Goal: Browse casually

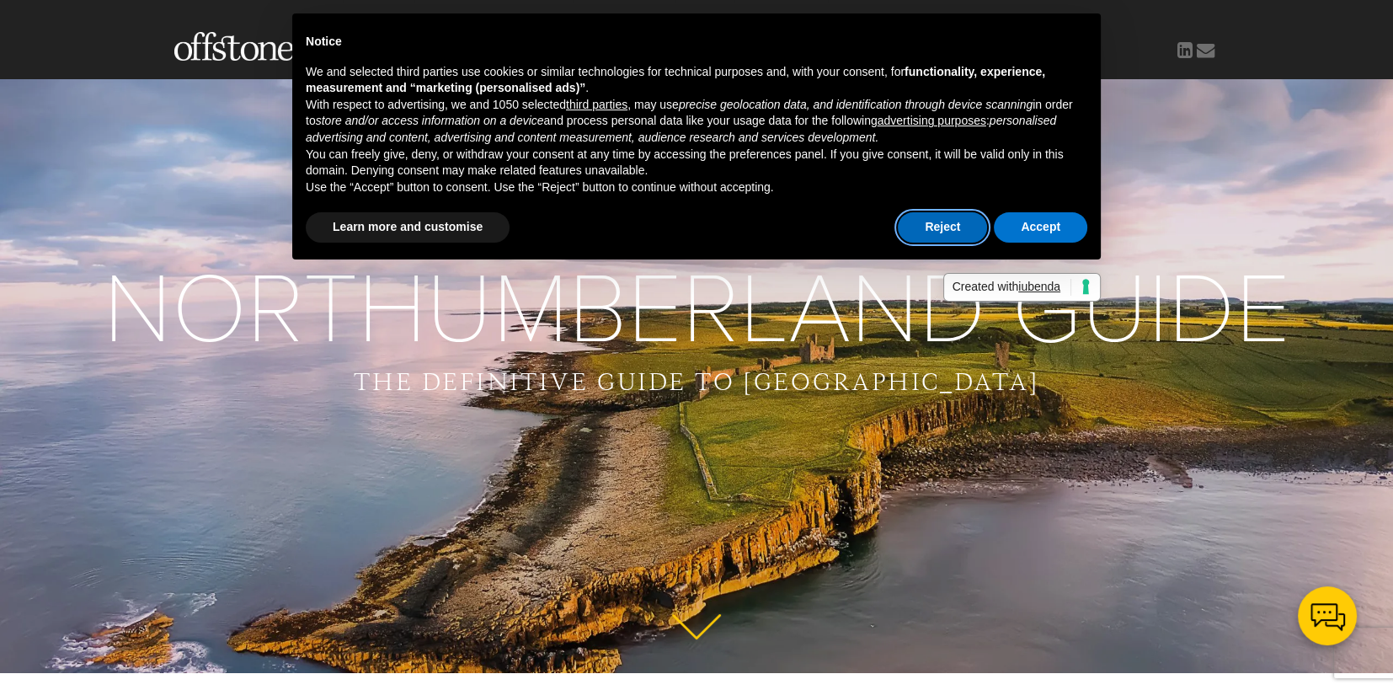
drag, startPoint x: 954, startPoint y: 233, endPoint x: 977, endPoint y: 275, distance: 47.8
click at [954, 233] on button "Reject" at bounding box center [942, 227] width 89 height 30
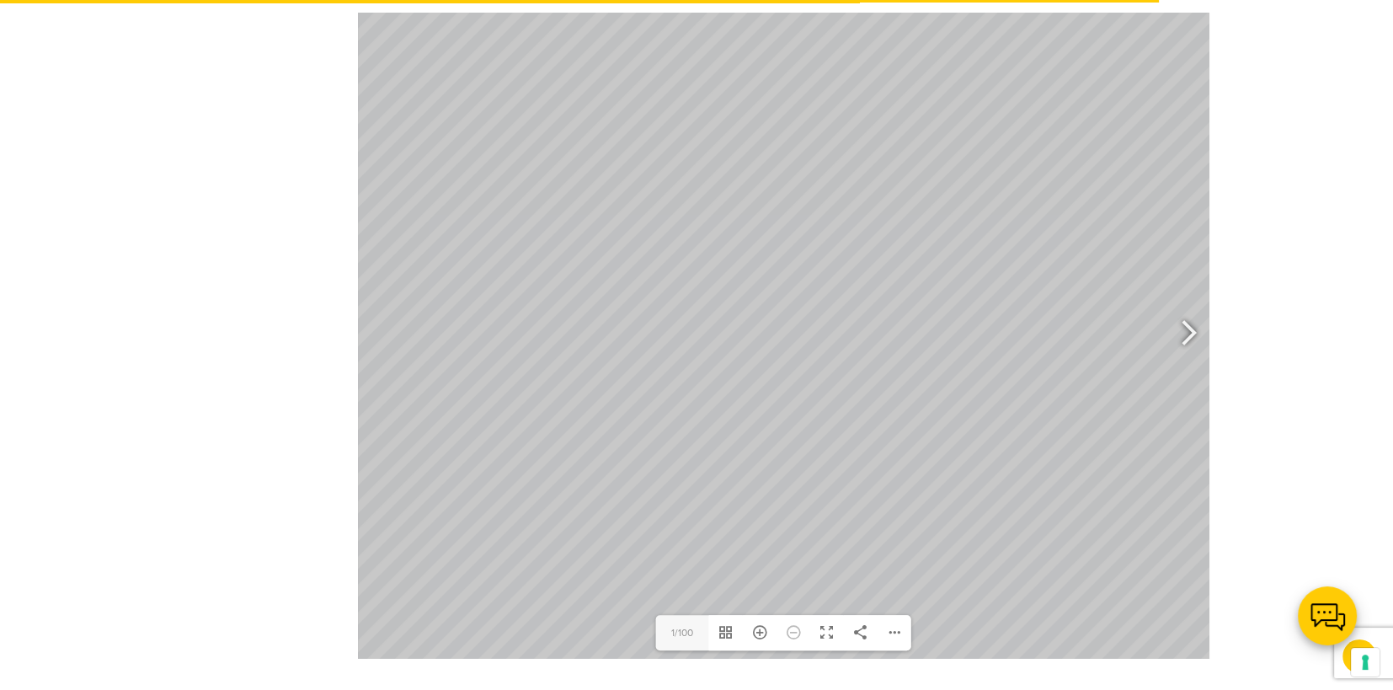
scroll to position [1010, 0]
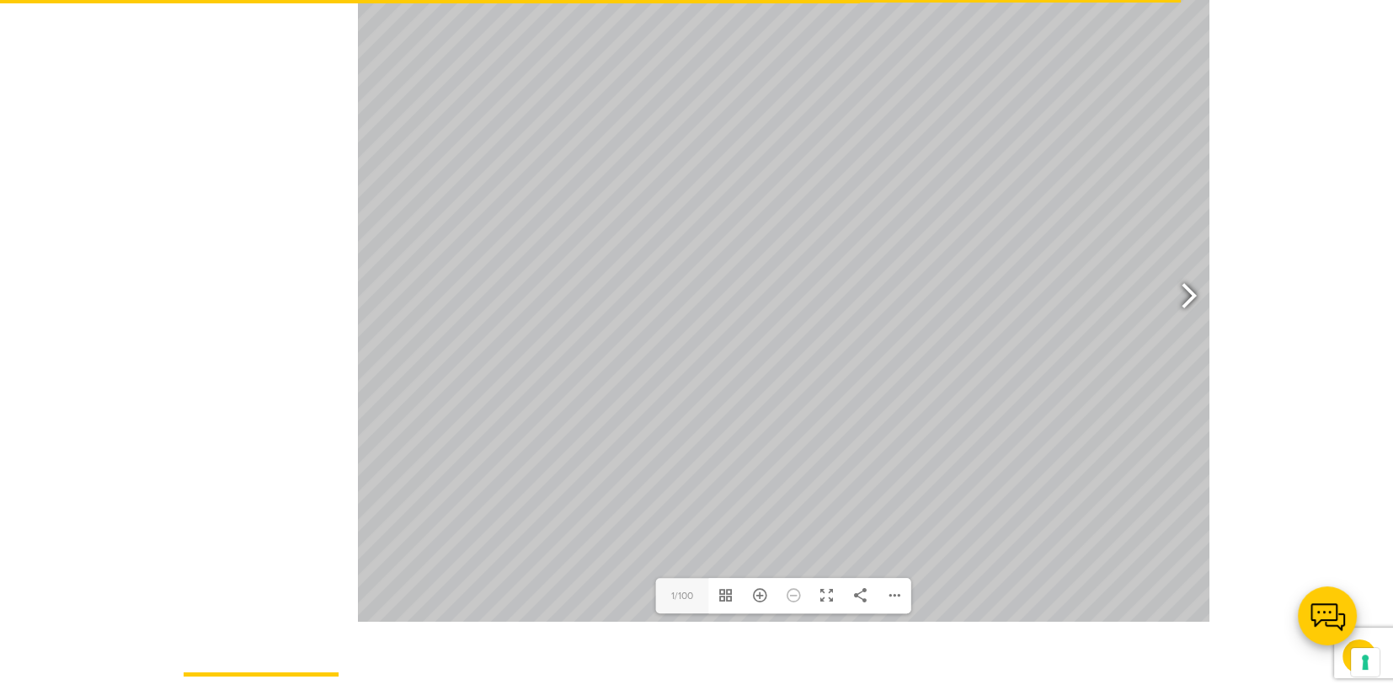
click at [1186, 267] on div at bounding box center [1181, 298] width 39 height 62
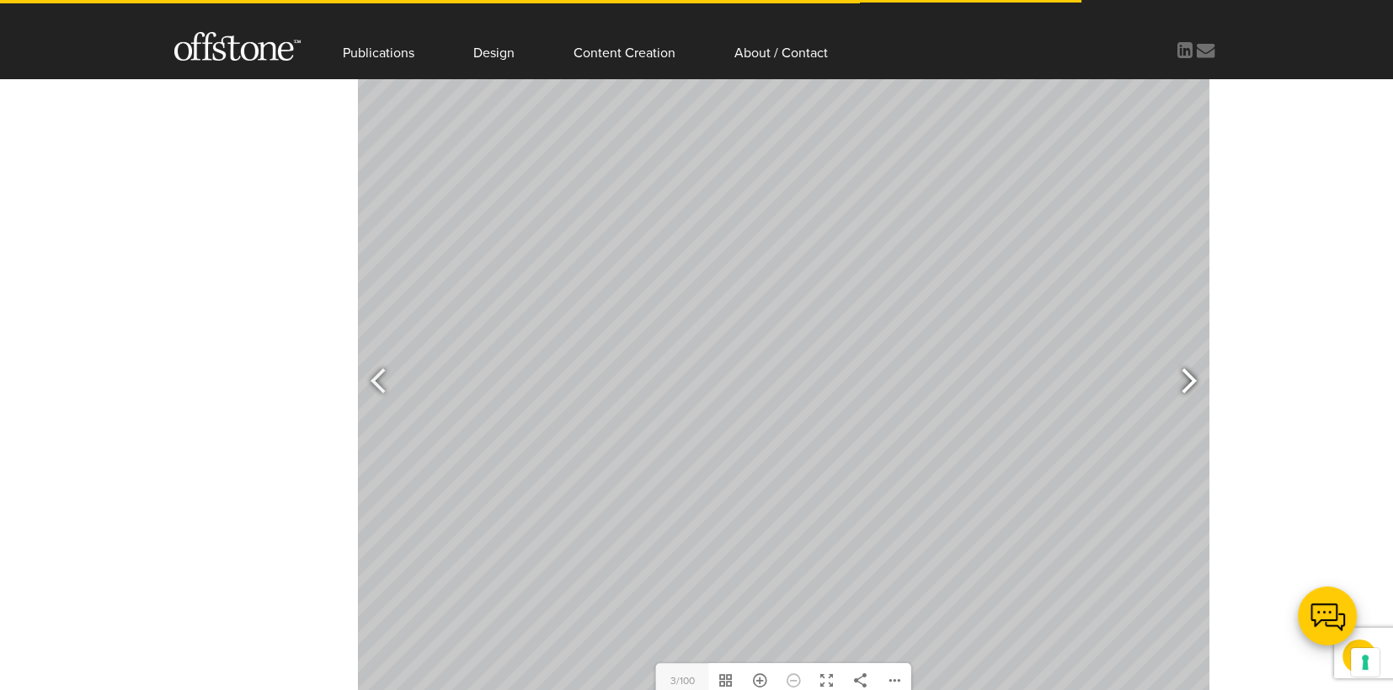
click at [1188, 355] on div at bounding box center [1181, 383] width 39 height 62
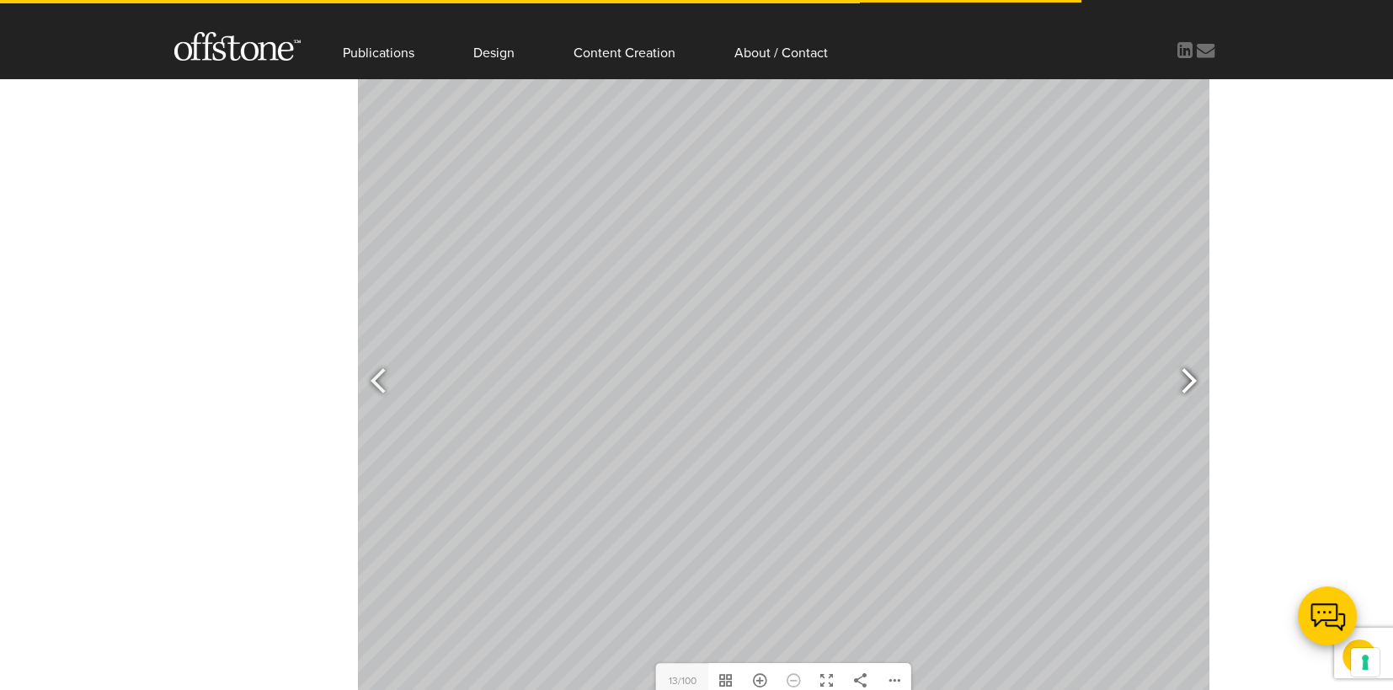
click at [1188, 355] on div at bounding box center [1181, 383] width 39 height 62
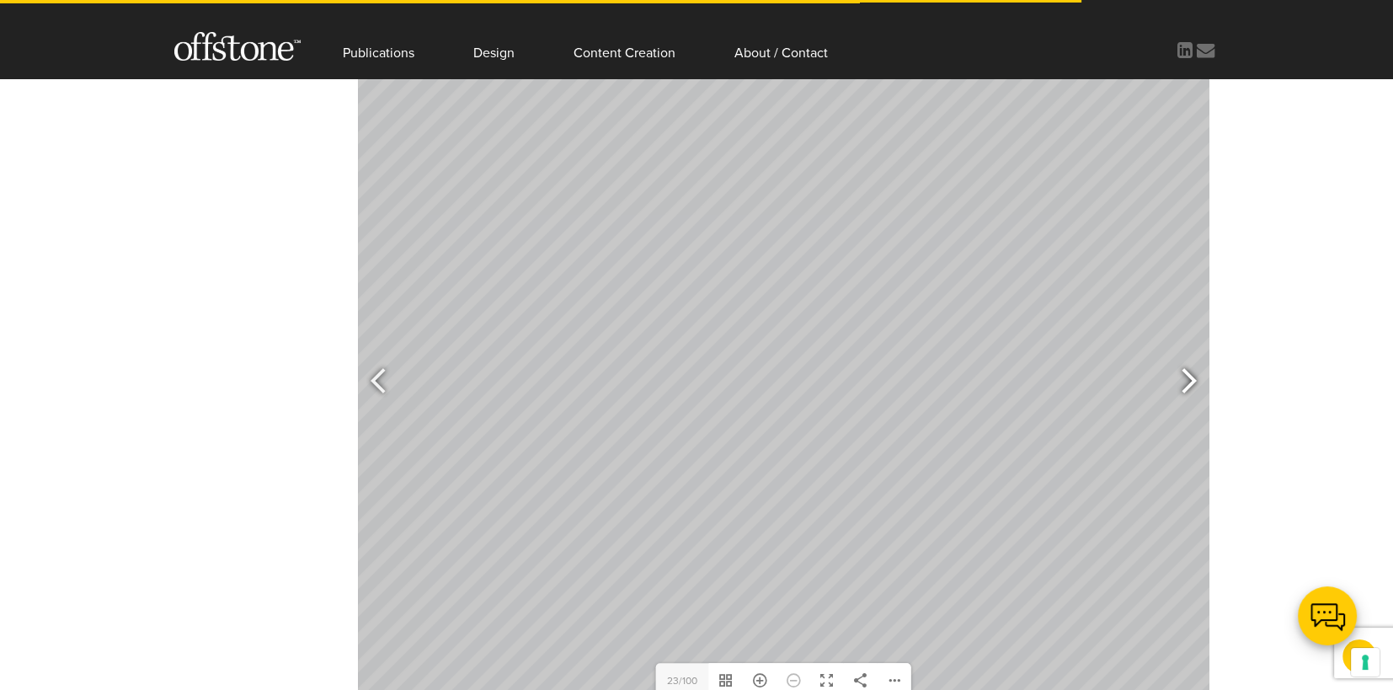
click at [1188, 355] on div at bounding box center [1181, 383] width 39 height 62
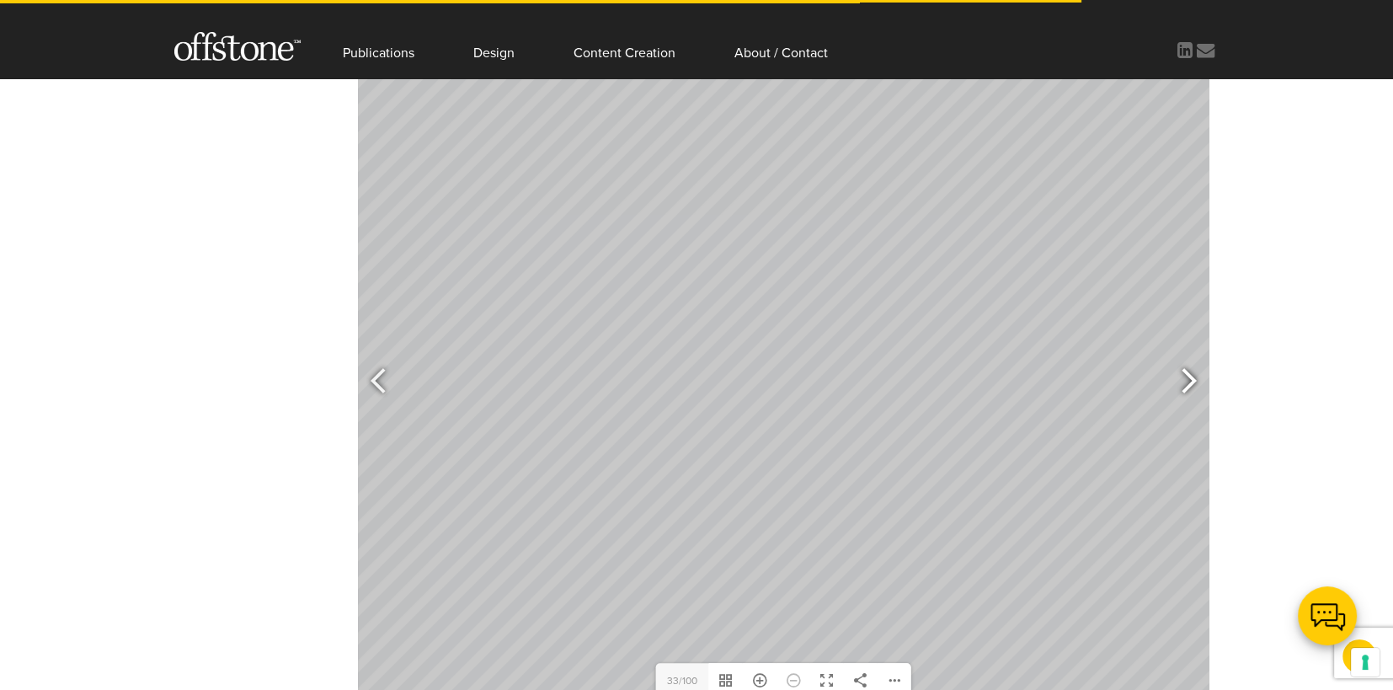
click at [1188, 355] on div at bounding box center [1181, 383] width 39 height 62
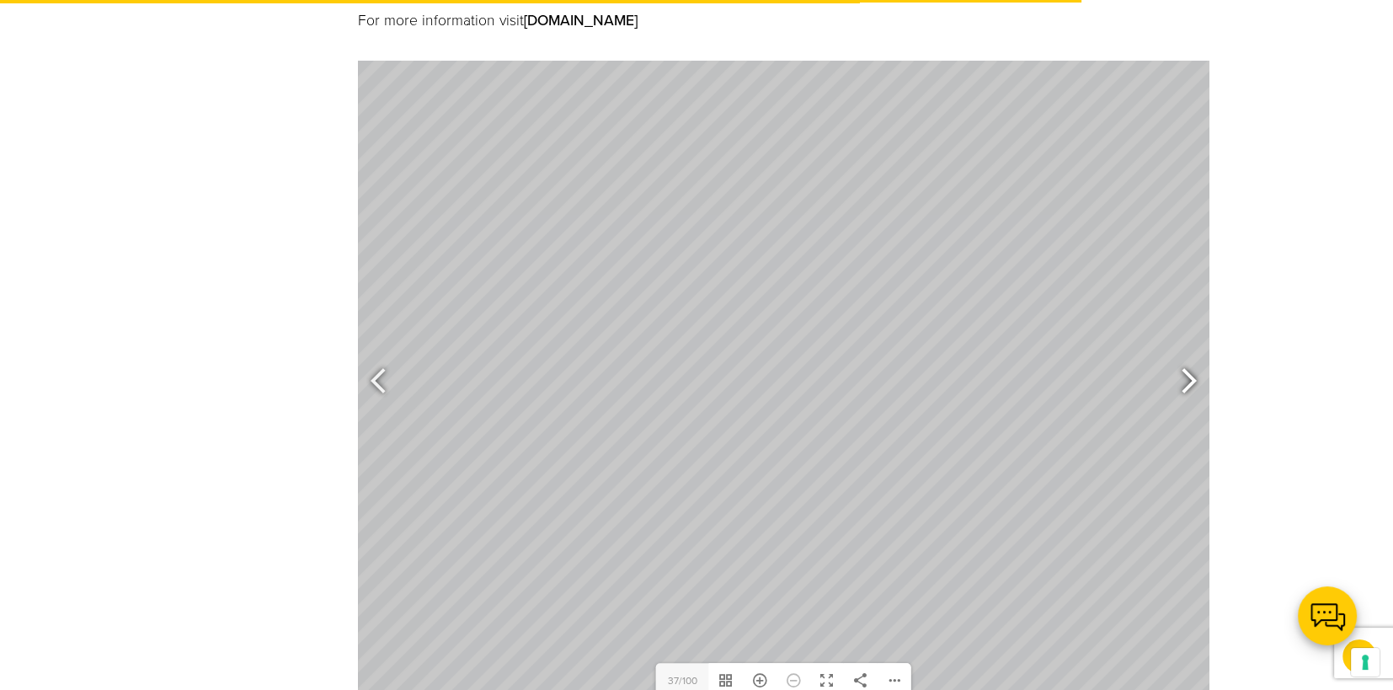
click at [1188, 356] on div at bounding box center [1181, 383] width 39 height 62
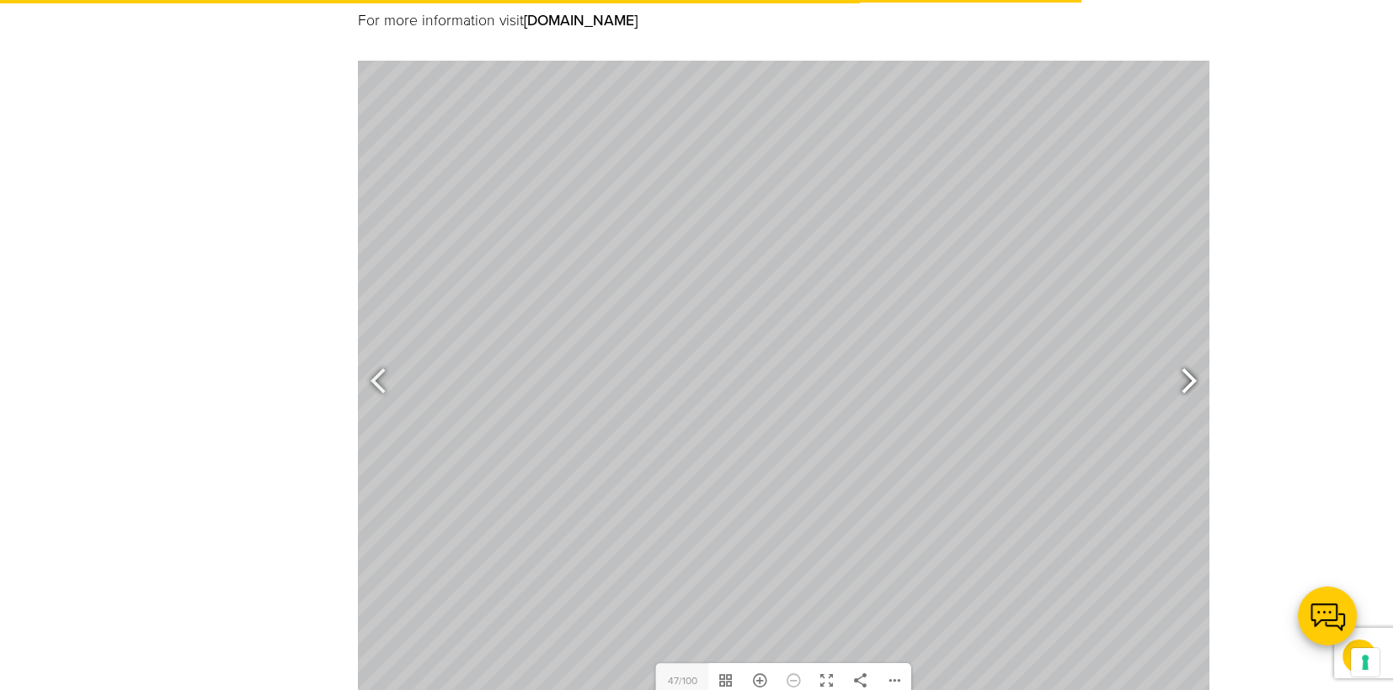
click at [1188, 356] on div at bounding box center [1181, 383] width 39 height 62
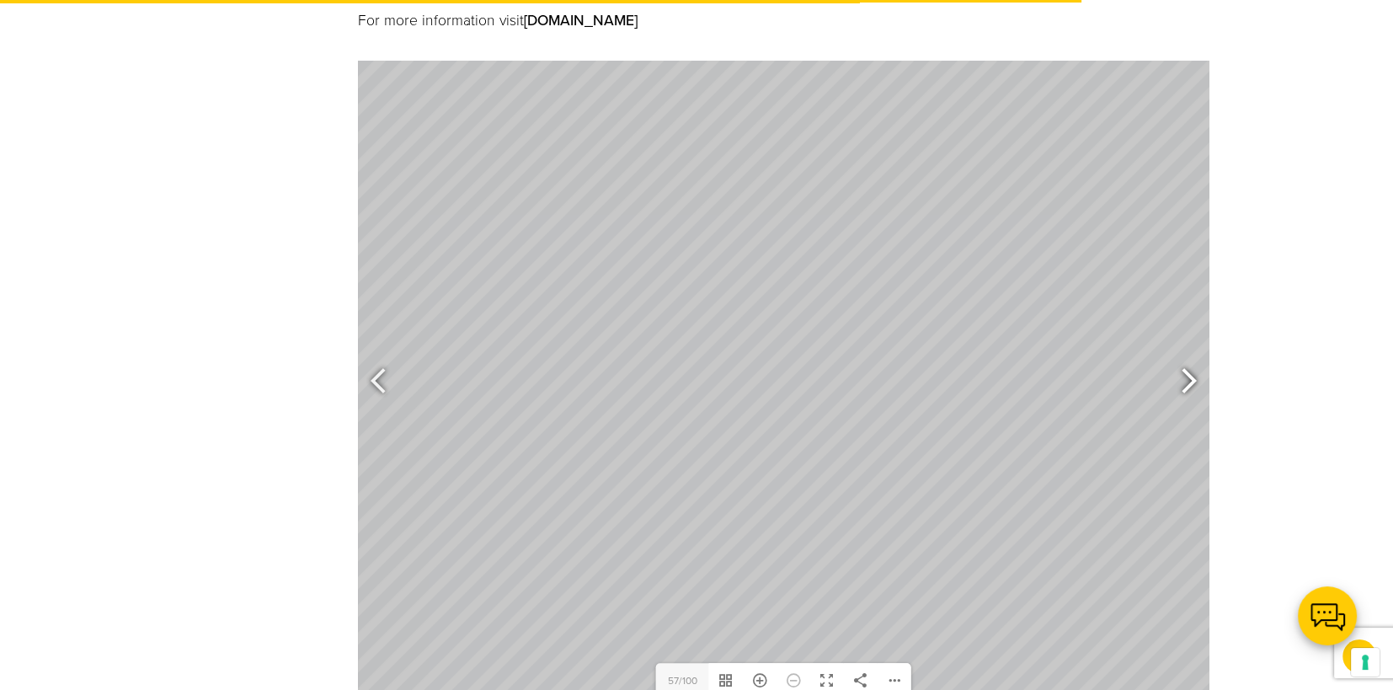
click at [1188, 356] on div at bounding box center [1181, 383] width 39 height 62
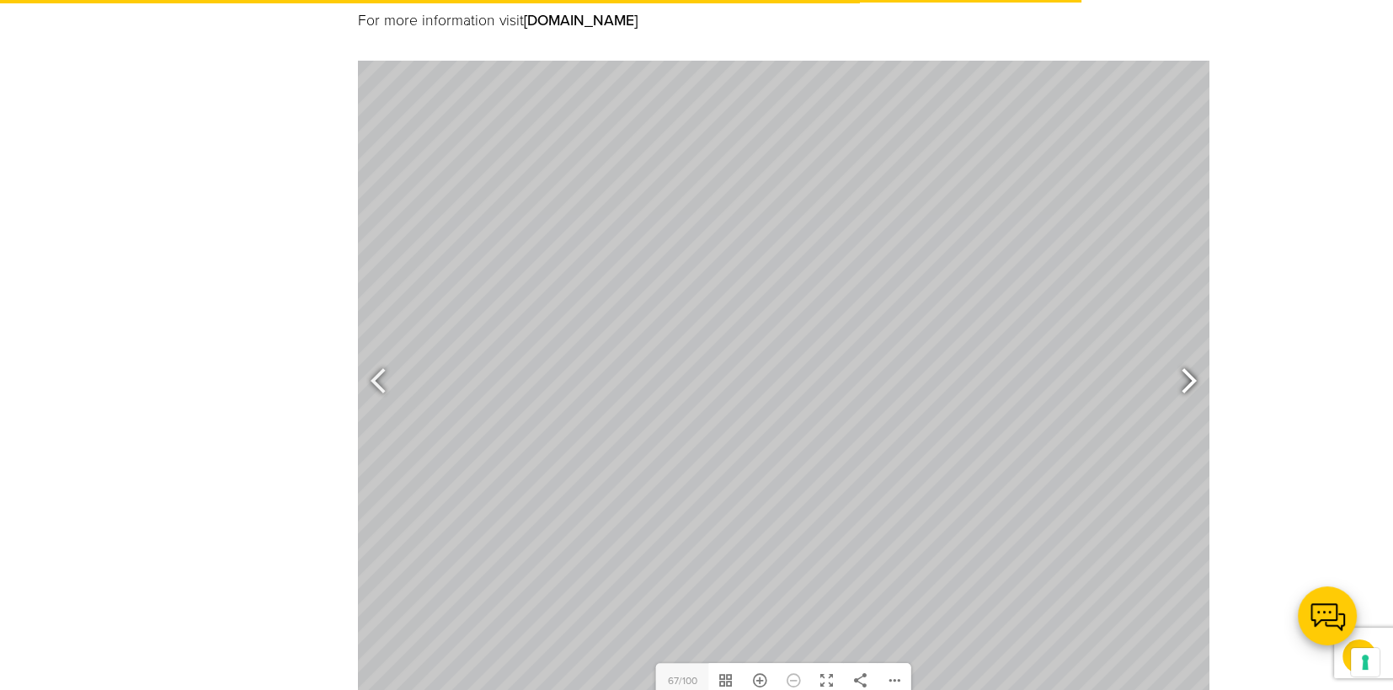
click at [1188, 356] on div at bounding box center [1181, 383] width 39 height 62
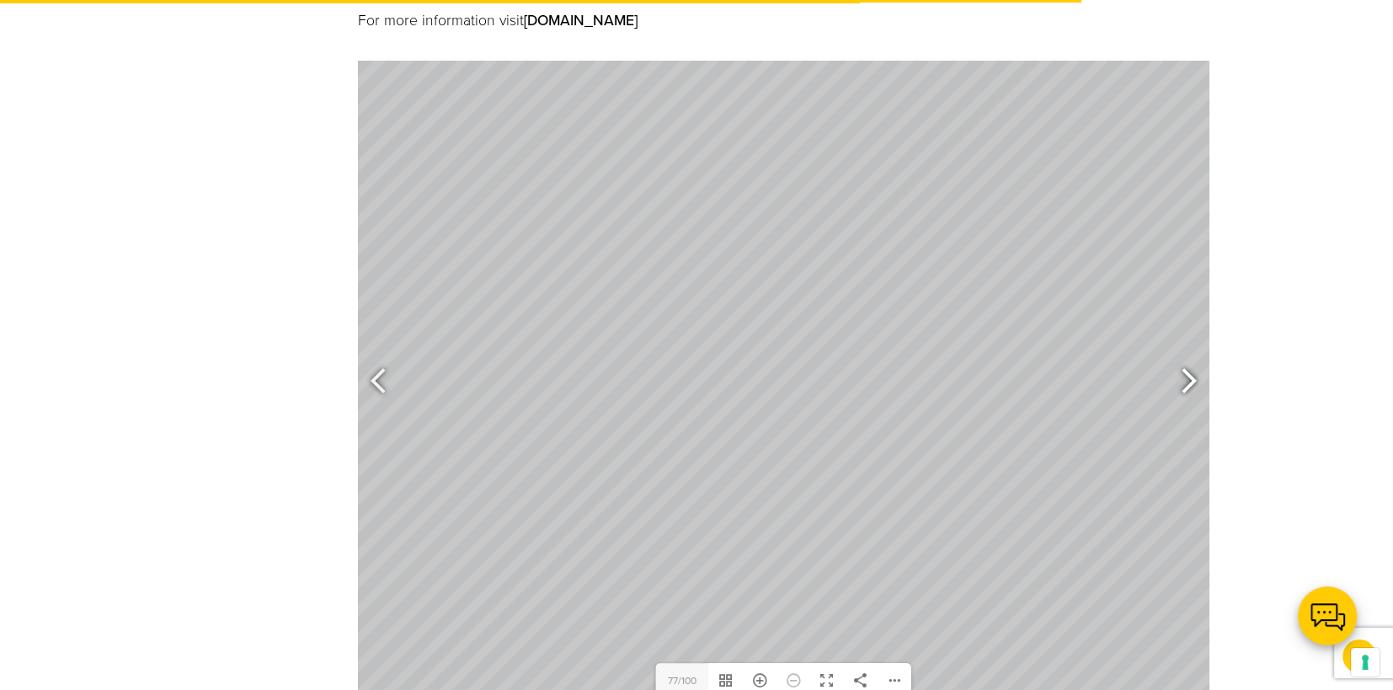
click at [1188, 356] on div at bounding box center [1181, 383] width 39 height 62
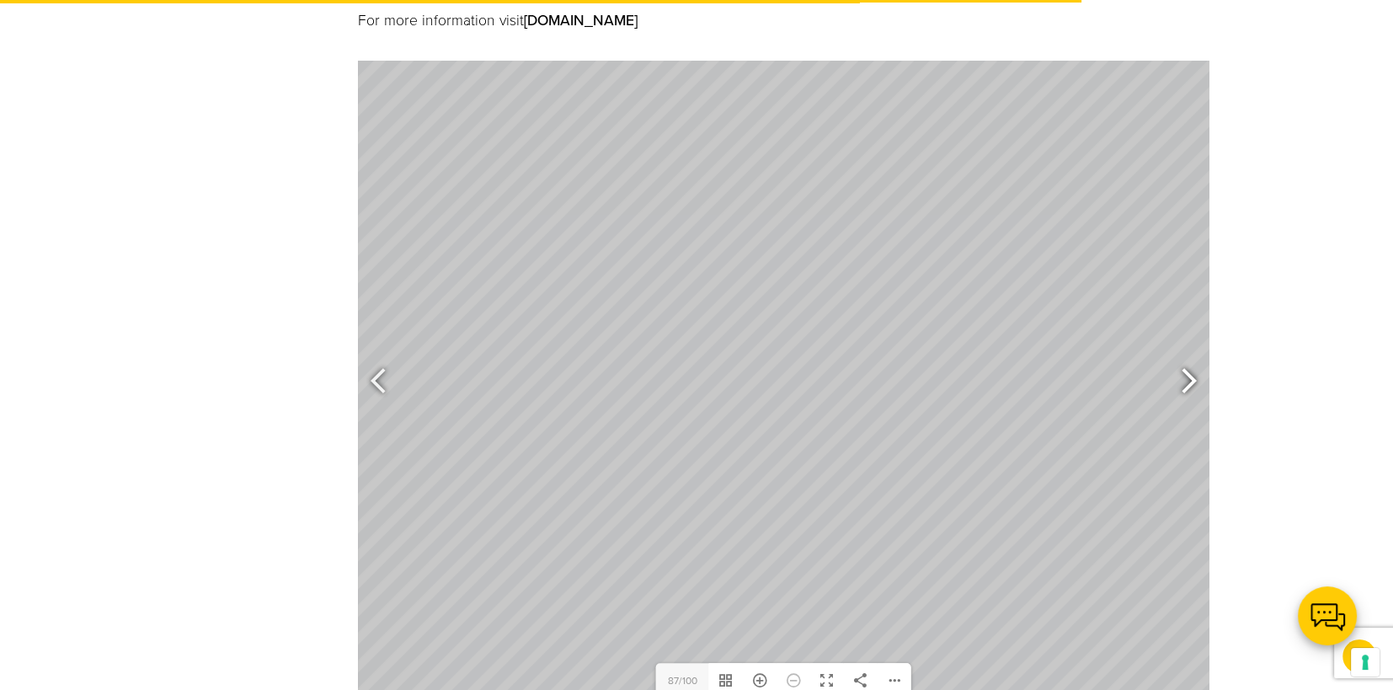
click at [1188, 356] on div at bounding box center [1181, 383] width 39 height 62
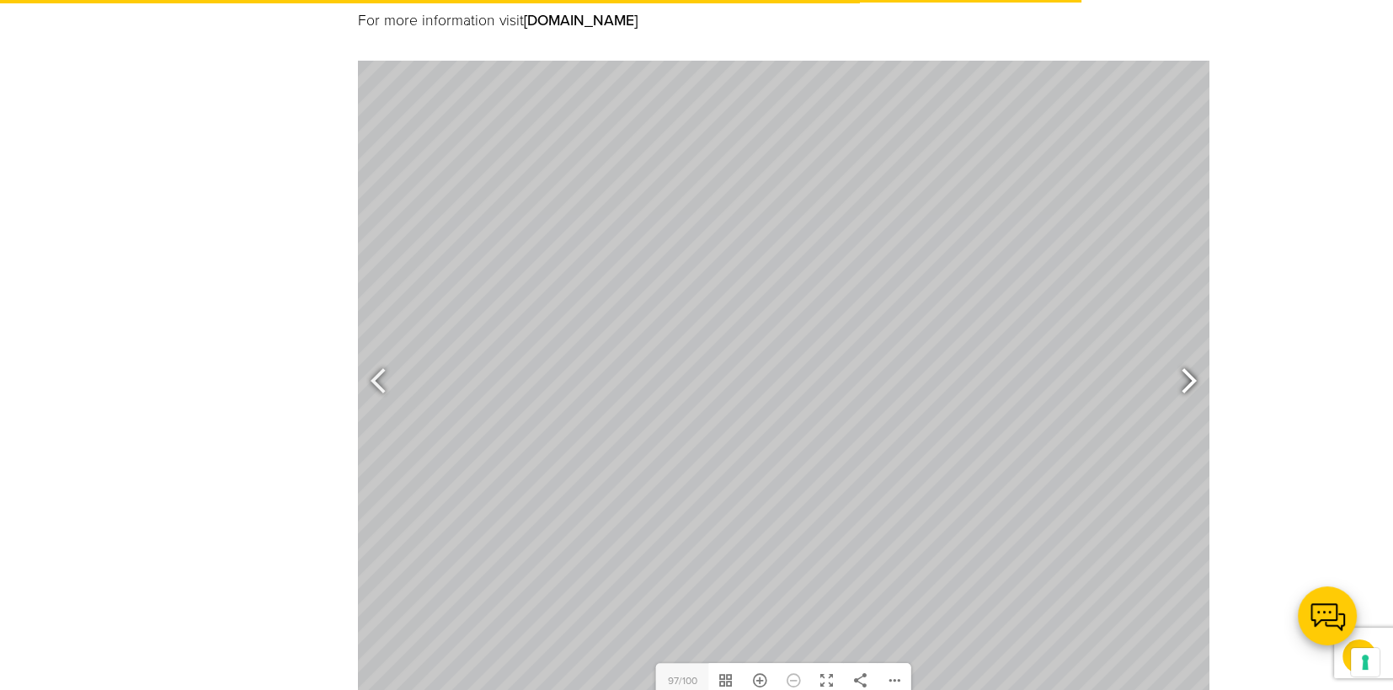
click at [1188, 356] on div at bounding box center [1181, 383] width 39 height 62
type input "100"
